Goal: Information Seeking & Learning: Learn about a topic

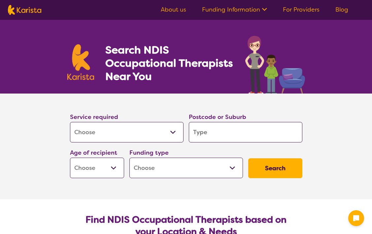
select select "[MEDICAL_DATA]"
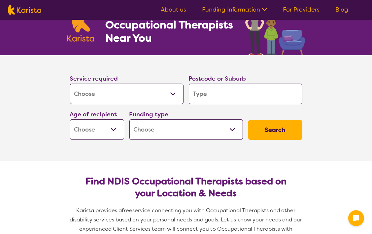
click at [210, 95] on input "search" at bounding box center [246, 94] width 114 height 20
type input "3"
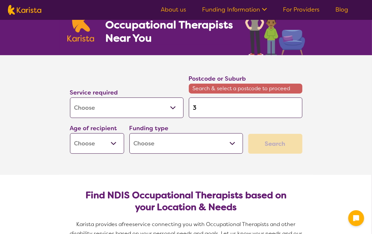
type input "38"
type input "38."
type input "38.9"
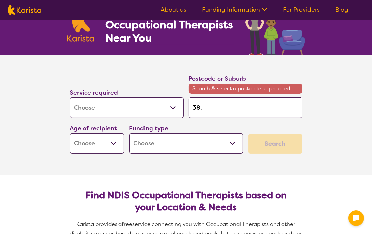
type input "38.9"
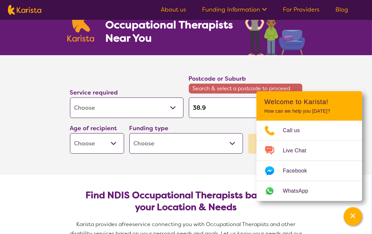
type input "38."
type input "38"
type input "380"
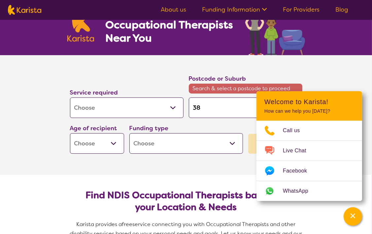
type input "380"
type input "3809"
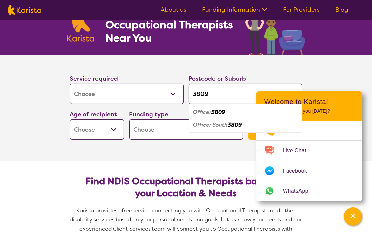
type input "3809"
click at [210, 112] on em "Officer" at bounding box center [203, 112] width 18 height 7
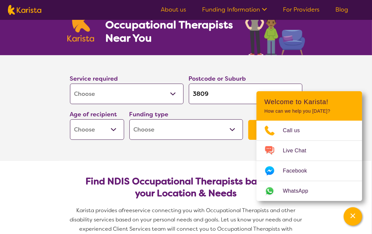
click at [87, 135] on select "Early Childhood - 0 to 9 Child - 10 to 11 Adolescent - 12 to 17 Adult - 18 to 6…" at bounding box center [97, 129] width 54 height 20
select select "CH"
click at [70, 119] on select "Early Childhood - 0 to 9 Child - 10 to 11 Adolescent - 12 to 17 Adult - 18 to 6…" at bounding box center [97, 129] width 54 height 20
select select "CH"
click at [182, 130] on select "Home Care Package (HCP) National Disability Insurance Scheme (NDIS) I don't know" at bounding box center [187, 129] width 114 height 20
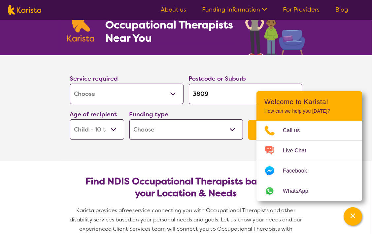
select select "i-don-t-know"
click at [130, 119] on select "Home Care Package (HCP) National Disability Insurance Scheme (NDIS) I don't know" at bounding box center [187, 129] width 114 height 20
select select "i-don-t-know"
click at [191, 159] on section "Service required Allied Health Assistant Assessment ([MEDICAL_DATA] or [MEDICAL…" at bounding box center [186, 108] width 264 height 106
click at [253, 132] on button "Search" at bounding box center [275, 130] width 54 height 20
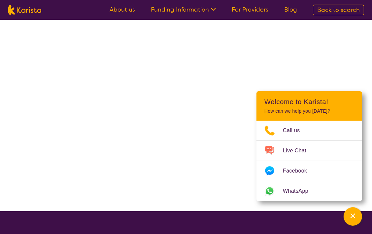
select select "[MEDICAL_DATA]"
select select "CH"
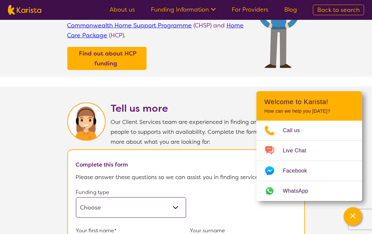
scroll to position [256, 0]
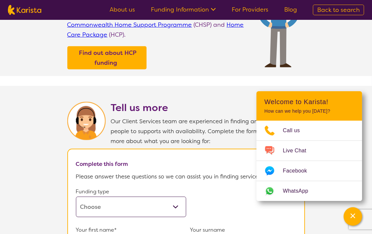
click at [348, 107] on header "Welcome to Karista! How can we help you [DATE]?" at bounding box center [310, 105] width 106 height 29
click at [227, 102] on h2 "Tell us more" at bounding box center [208, 108] width 194 height 12
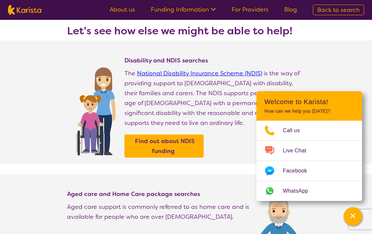
scroll to position [34, 0]
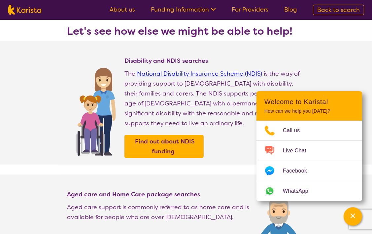
select select "[MEDICAL_DATA]"
select select "CH"
select select "i-don-t-know"
select select "[MEDICAL_DATA]"
select select "CH"
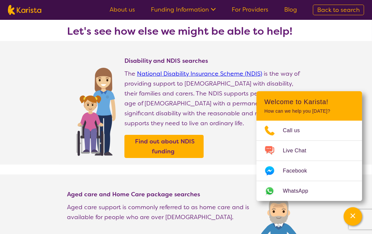
select select "i-don-t-know"
